Goal: Find specific page/section: Find specific page/section

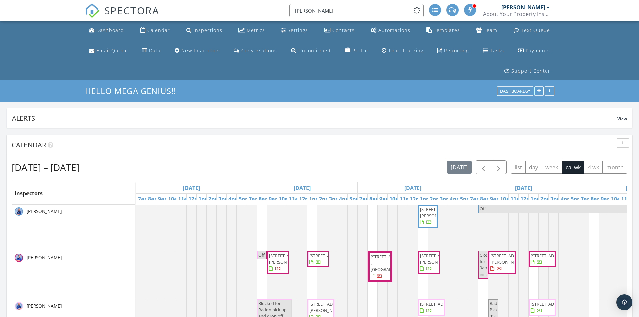
scroll to position [1192, 650]
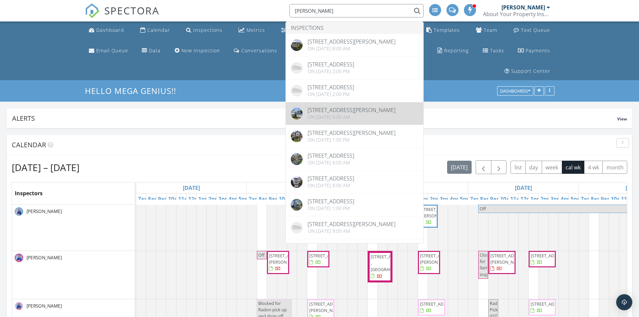
type input "Nathan"
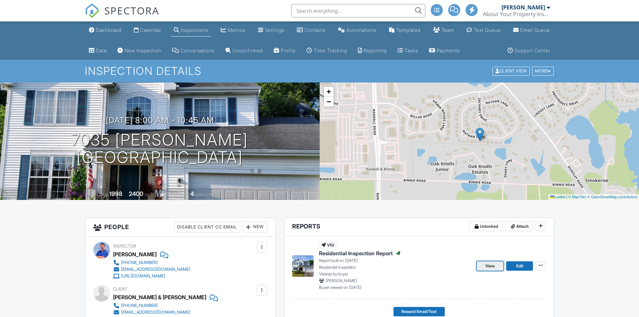
click at [491, 268] on span "View" at bounding box center [490, 266] width 9 height 7
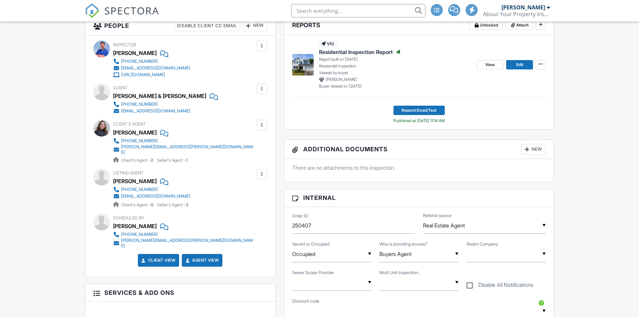
click at [126, 132] on div "[PERSON_NAME]" at bounding box center [135, 133] width 44 height 10
